Goal: Transaction & Acquisition: Purchase product/service

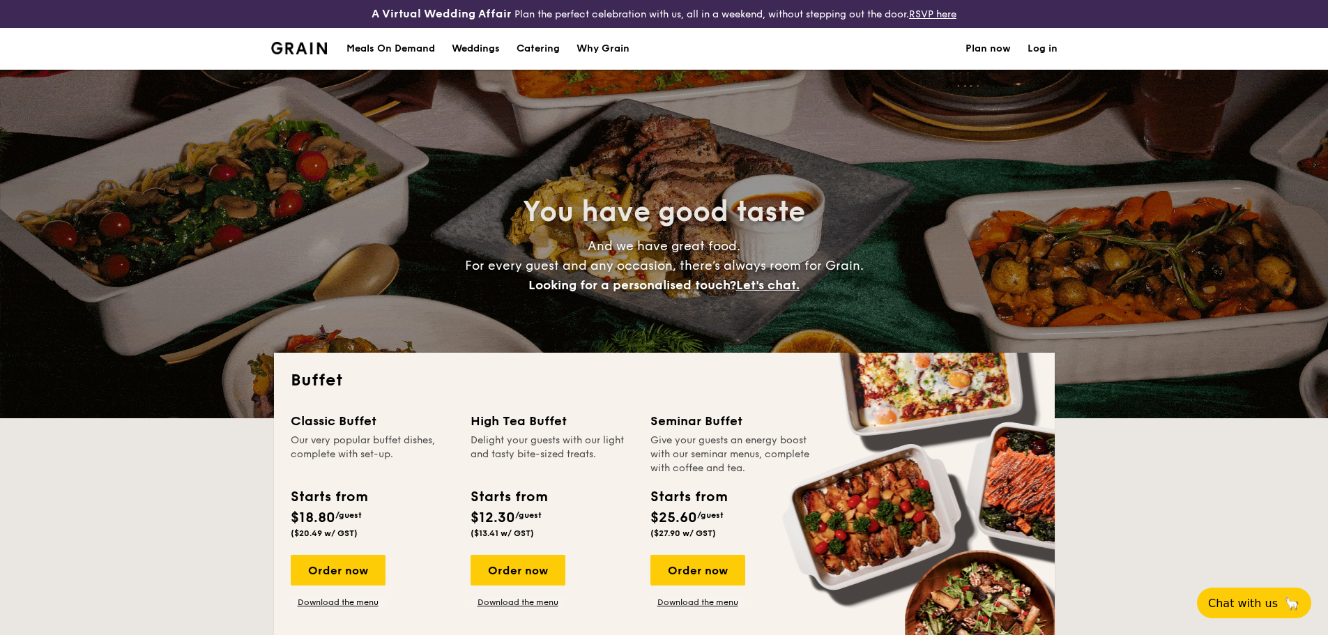
select select
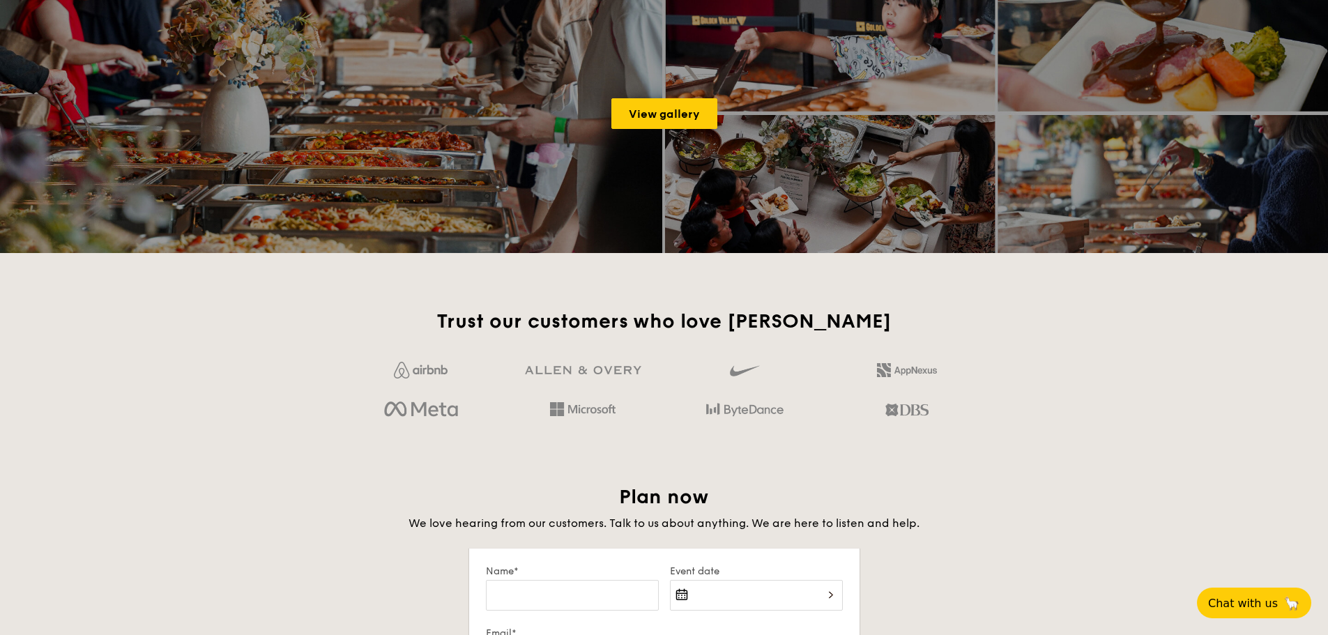
scroll to position [1705, 0]
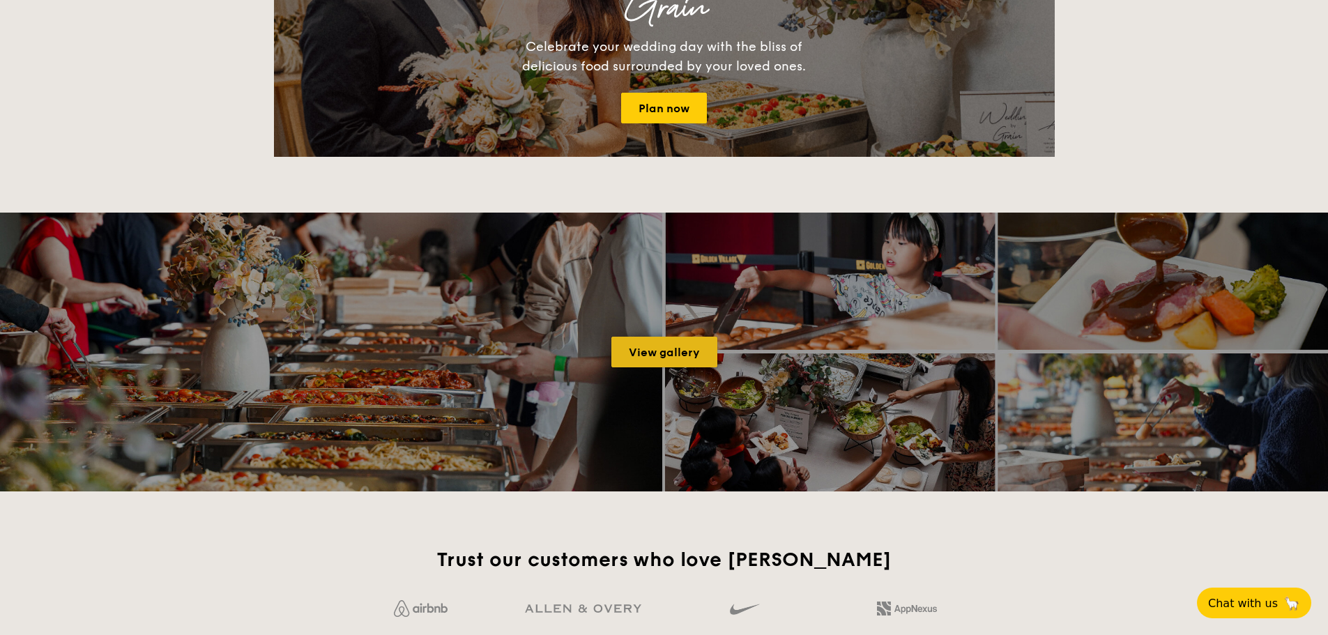
click at [689, 361] on link "View gallery" at bounding box center [665, 352] width 106 height 31
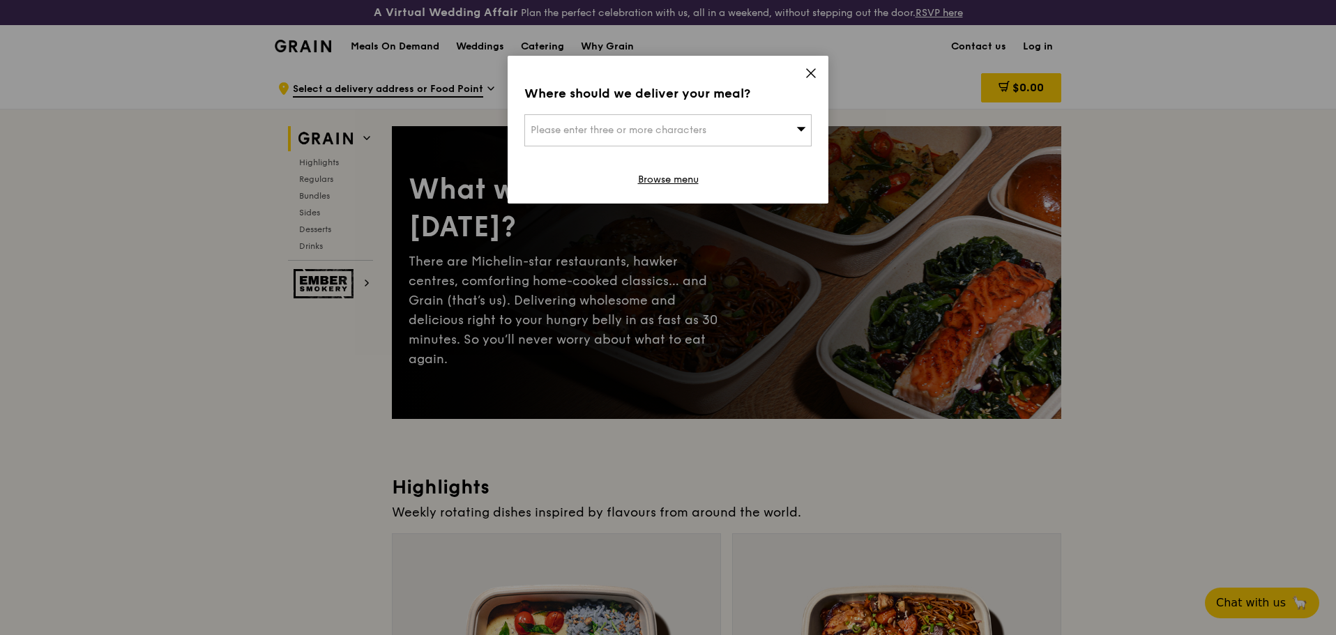
click at [719, 124] on div "Please enter three or more characters" at bounding box center [667, 130] width 287 height 32
click at [811, 73] on icon at bounding box center [811, 73] width 8 height 8
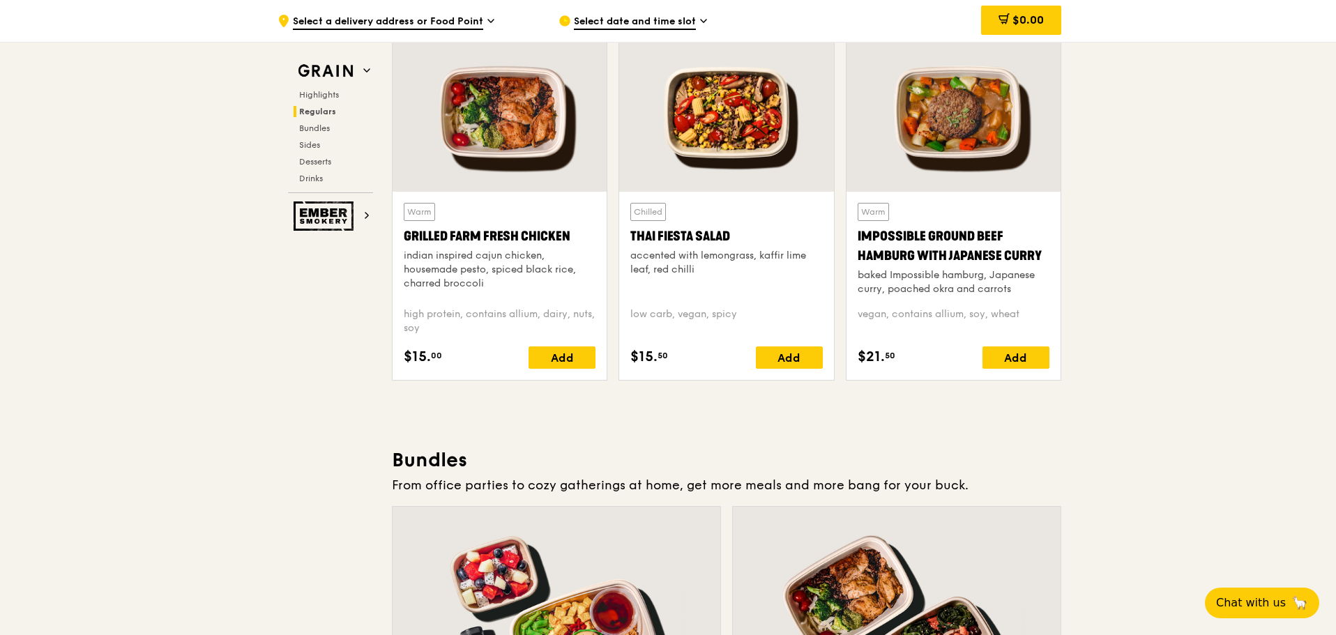
scroll to position [1673, 0]
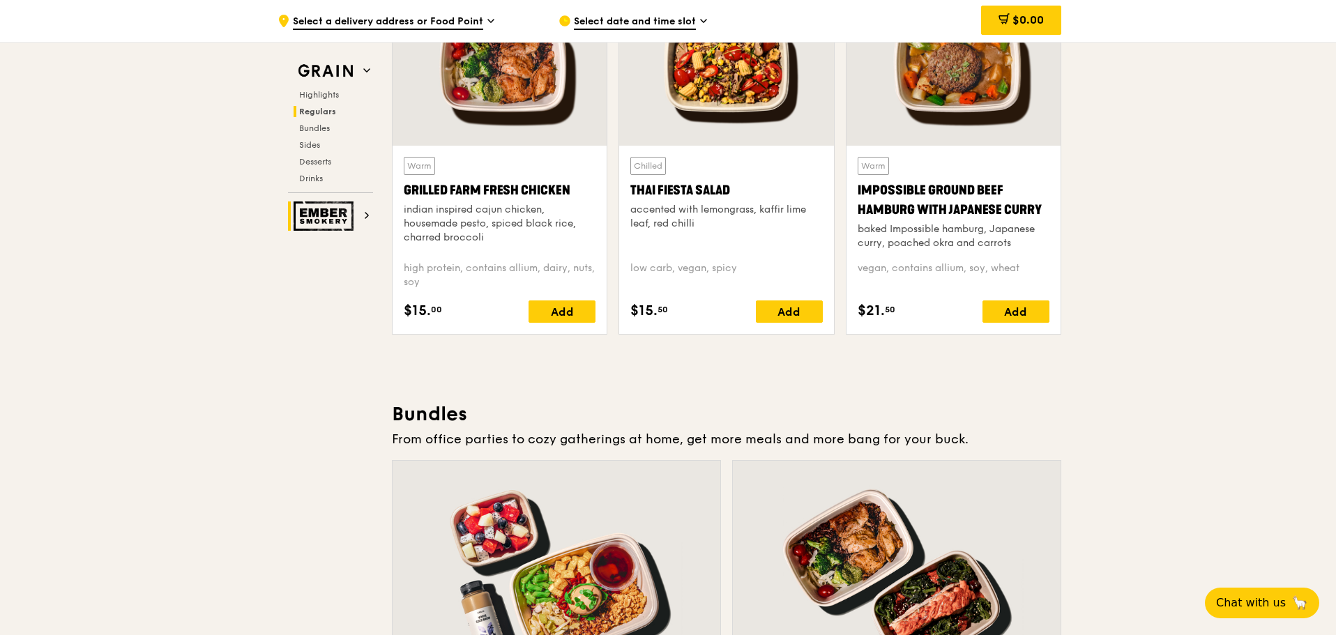
click at [337, 220] on img at bounding box center [326, 216] width 64 height 29
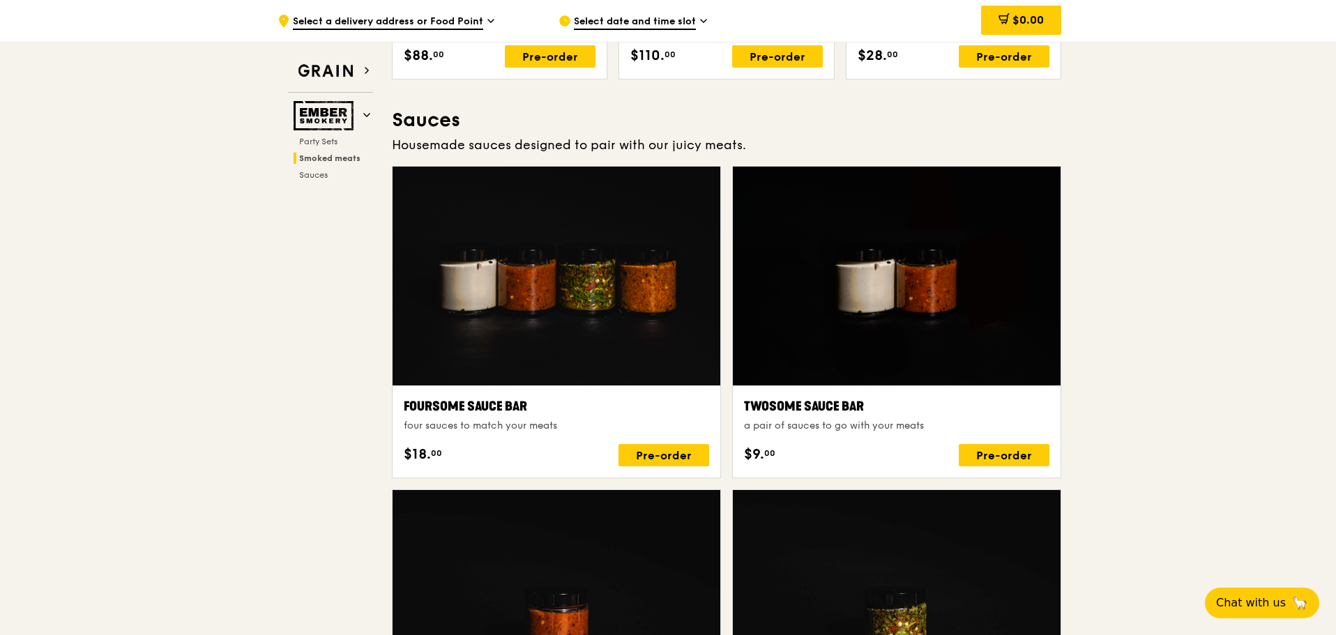
scroll to position [767, 0]
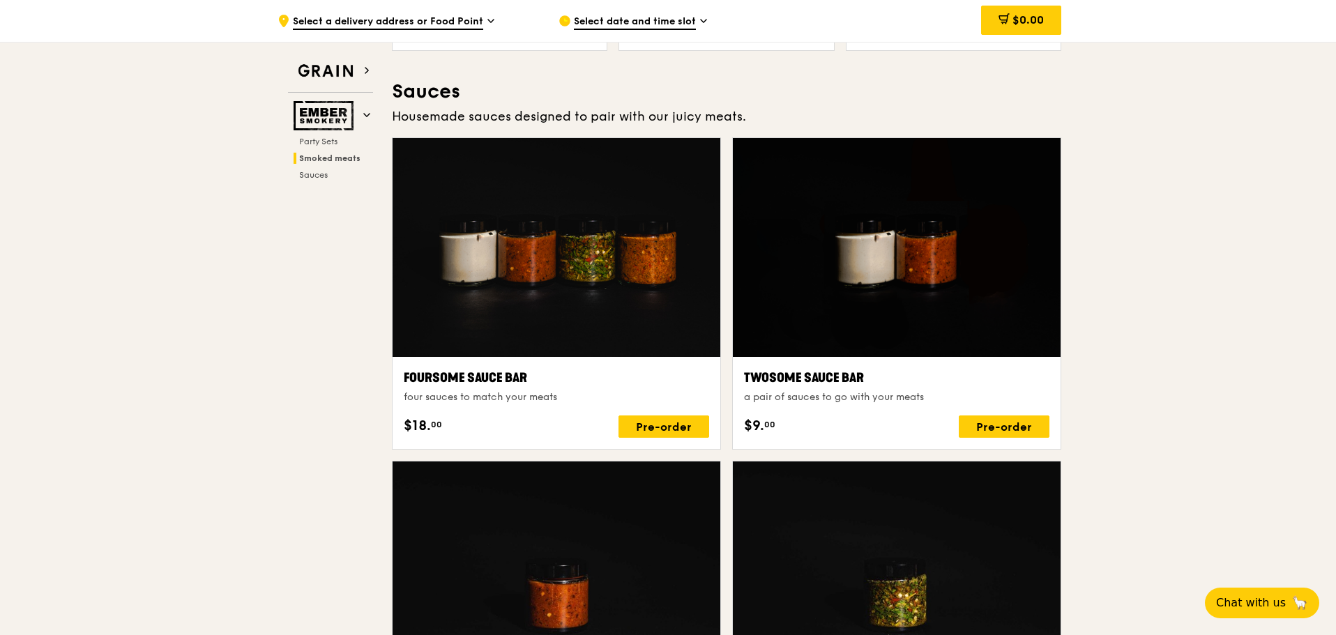
click at [506, 289] on div at bounding box center [557, 247] width 328 height 219
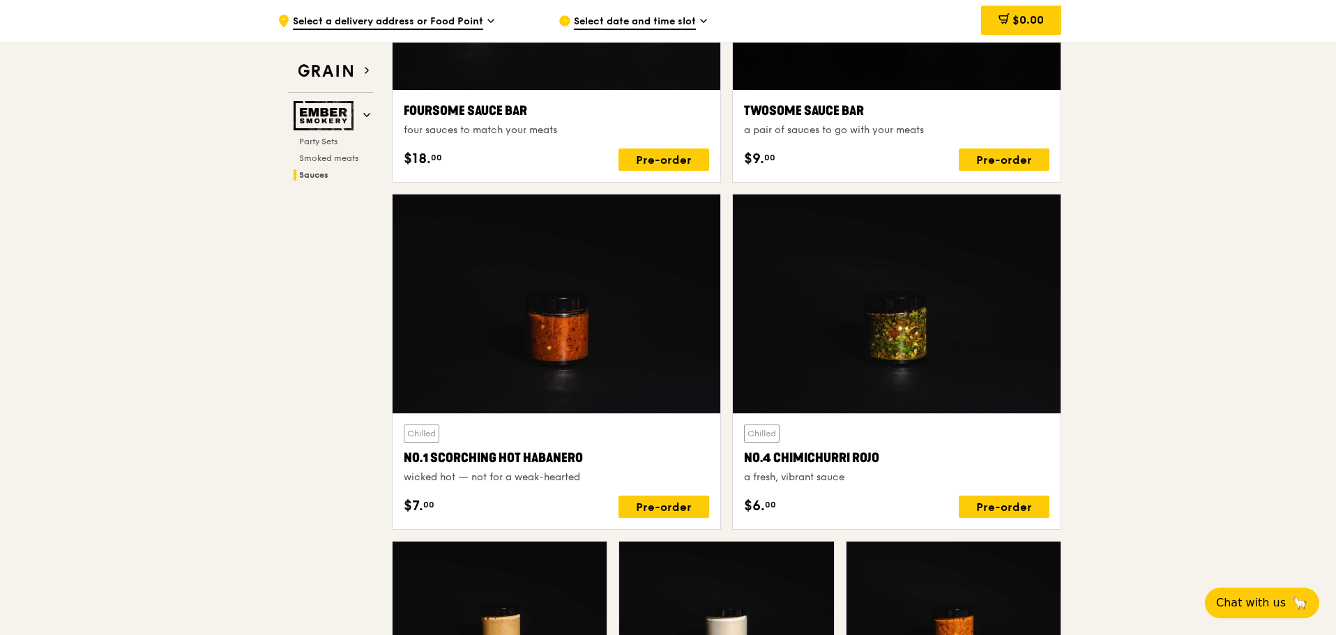
scroll to position [1185, 0]
